Goal: Transaction & Acquisition: Purchase product/service

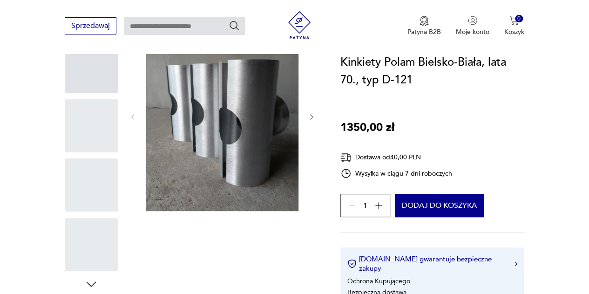
scroll to position [133, 0]
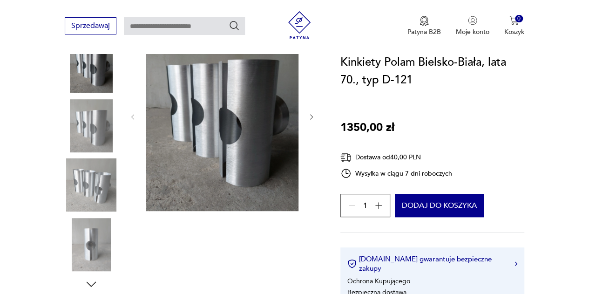
click at [379, 205] on icon "button" at bounding box center [378, 205] width 9 height 9
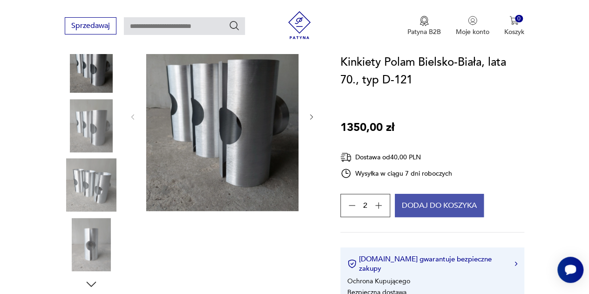
click at [416, 206] on button "Dodaj do koszyka" at bounding box center [439, 205] width 89 height 23
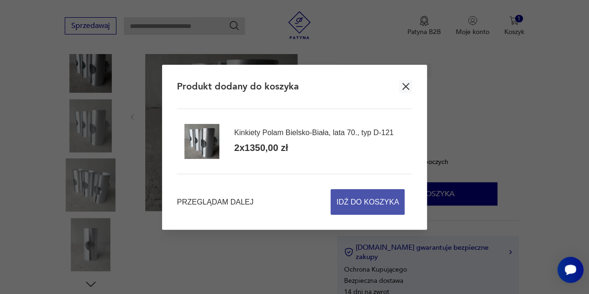
click at [367, 202] on span "Idź do koszyka" at bounding box center [368, 202] width 62 height 25
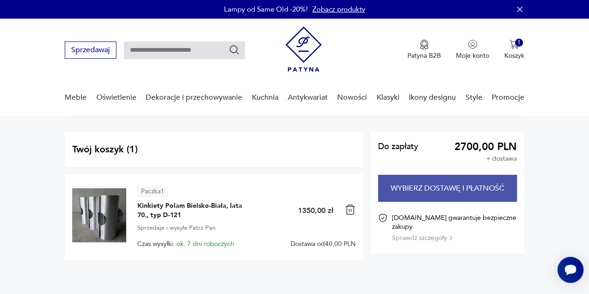
click at [428, 184] on button "Wybierz dostawę i płatność" at bounding box center [447, 188] width 139 height 27
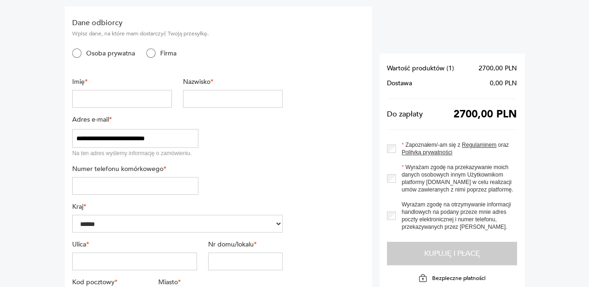
scroll to position [75, 0]
